Goal: Obtain resource: Download file/media

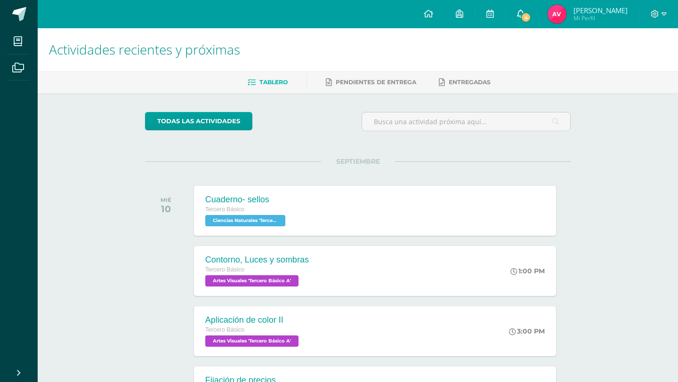
click at [531, 13] on span "4" at bounding box center [526, 17] width 10 height 10
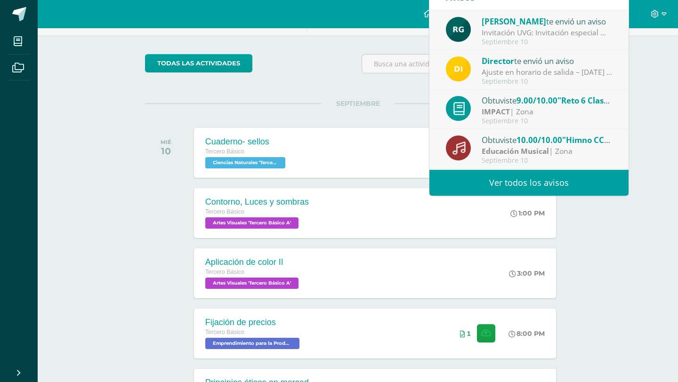
scroll to position [58, 0]
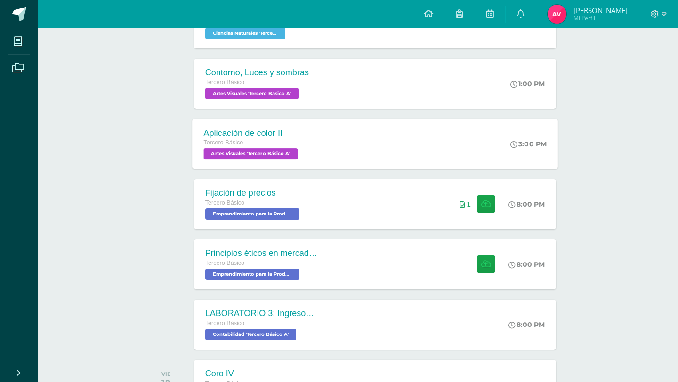
scroll to position [188, 0]
click at [318, 271] on div "Principios éticos en mercadotecnia y publicidad Tercero Básico Emprendimiento p…" at bounding box center [260, 264] width 137 height 50
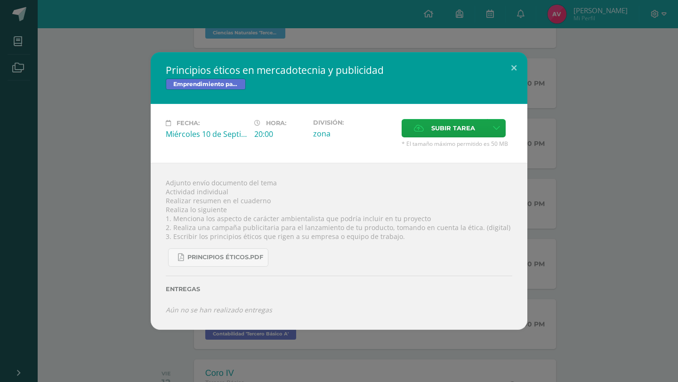
click at [238, 247] on div "Principios éticos.pdf" at bounding box center [339, 254] width 347 height 26
click at [235, 259] on span "Principios éticos.pdf" at bounding box center [225, 258] width 76 height 8
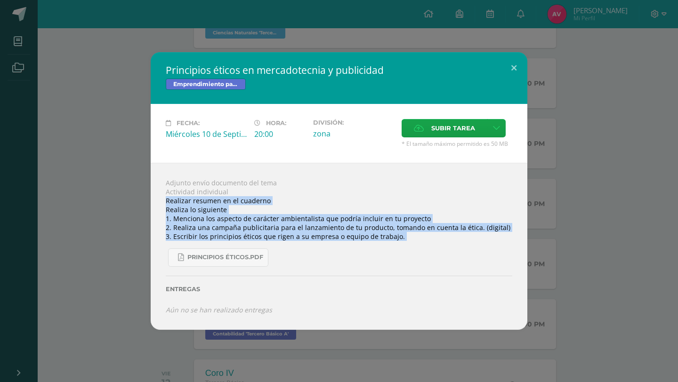
drag, startPoint x: 165, startPoint y: 199, endPoint x: 343, endPoint y: 247, distance: 184.5
click at [343, 247] on div "Adjunto envío documento del tema Actividad individual Realizar resumen en el cu…" at bounding box center [339, 246] width 377 height 167
copy div "Realizar resumen en el cuaderno Realiza lo siguiente 1. Menciona los aspecto de…"
click at [314, 251] on div "Principios éticos.pdf" at bounding box center [339, 254] width 347 height 26
